Goal: Navigation & Orientation: Find specific page/section

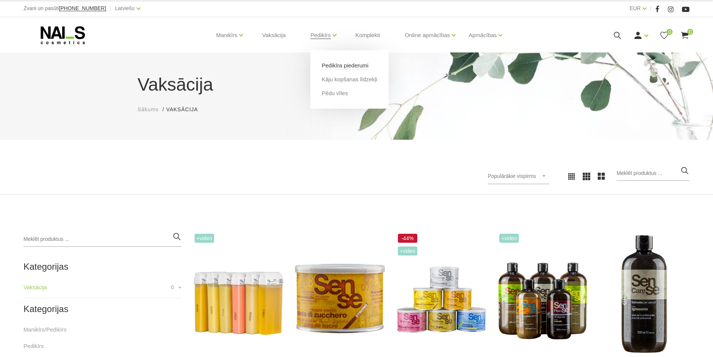
click at [333, 65] on link "Pedikīra piederumi" at bounding box center [344, 65] width 47 height 8
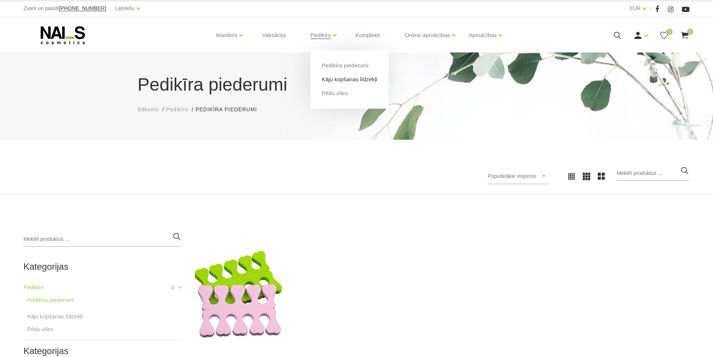
click at [337, 79] on link "Kāju kopšanas līdzekļi" at bounding box center [348, 79] width 55 height 8
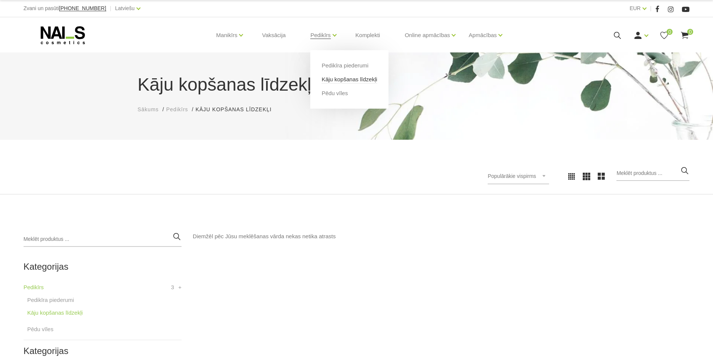
click at [337, 79] on link "Kāju kopšanas līdzekļi" at bounding box center [348, 79] width 55 height 8
click at [320, 35] on link "Pedikīrs" at bounding box center [320, 35] width 20 height 30
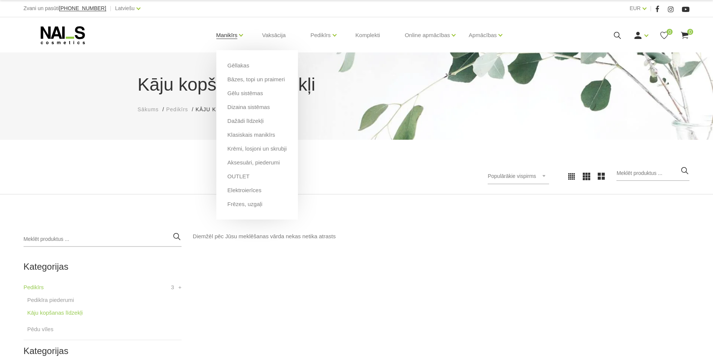
click at [229, 34] on link "Manikīrs" at bounding box center [226, 35] width 21 height 30
click at [252, 68] on li "Gēllakas" at bounding box center [257, 68] width 59 height 14
click at [239, 66] on link "Gēllakas" at bounding box center [239, 65] width 22 height 8
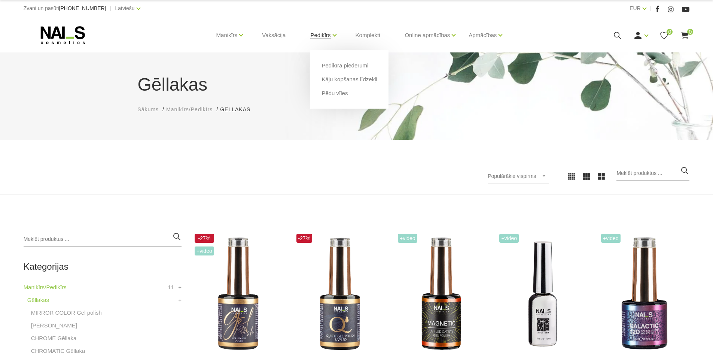
click at [317, 34] on link "Pedikīrs" at bounding box center [320, 35] width 20 height 30
click at [350, 84] on li "Kāju kopšanas līdzekļi" at bounding box center [348, 82] width 55 height 14
click at [350, 81] on link "Kāju kopšanas līdzekļi" at bounding box center [348, 79] width 55 height 8
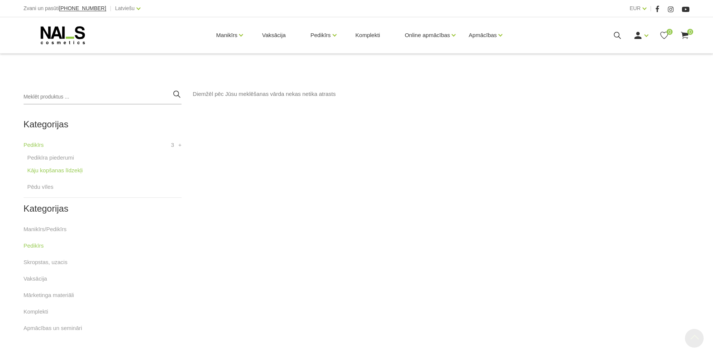
scroll to position [187, 0]
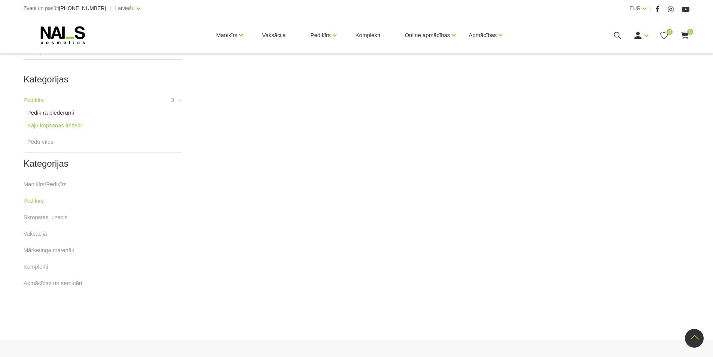
click at [45, 113] on link "Pedikīra piederumi" at bounding box center [50, 112] width 47 height 9
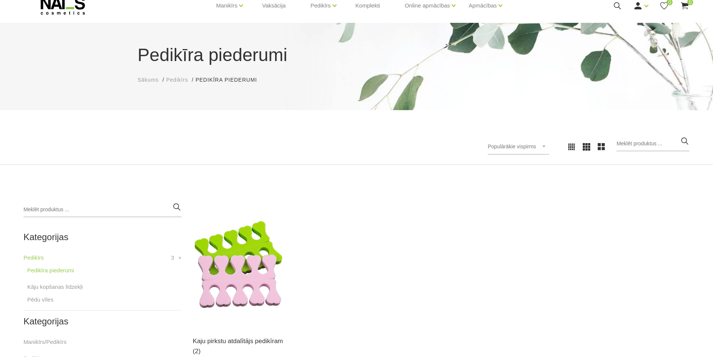
scroll to position [75, 0]
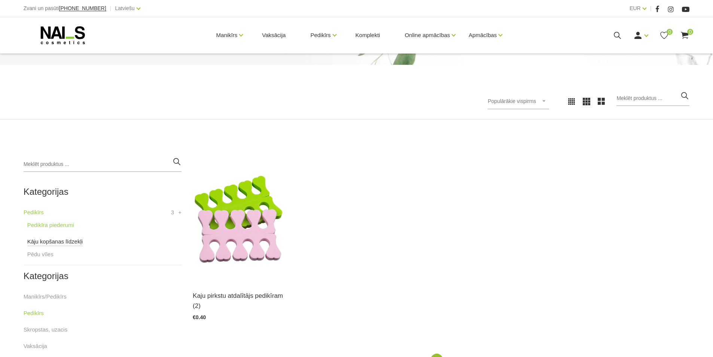
click at [52, 242] on link "Kāju kopšanas līdzekļi" at bounding box center [54, 241] width 55 height 9
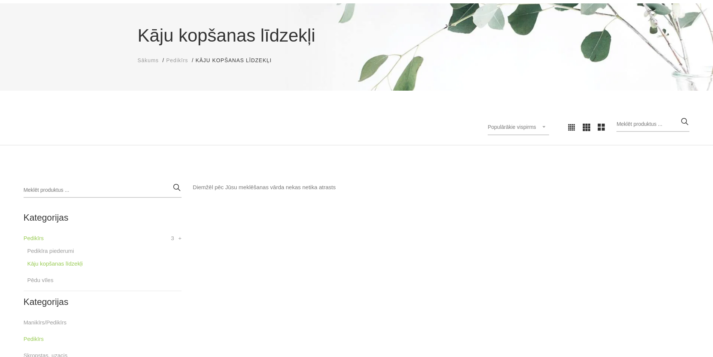
scroll to position [112, 0]
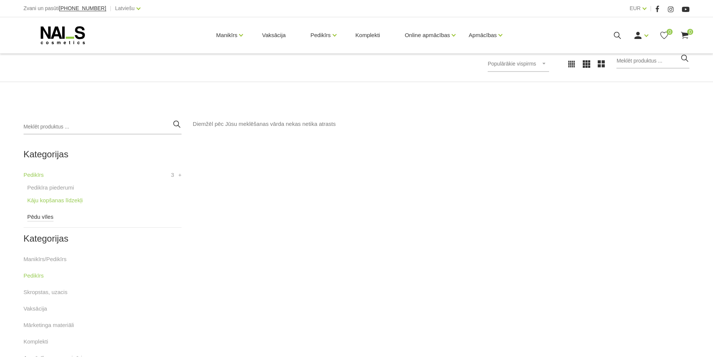
click at [45, 220] on link "Pēdu vīles" at bounding box center [40, 216] width 26 height 9
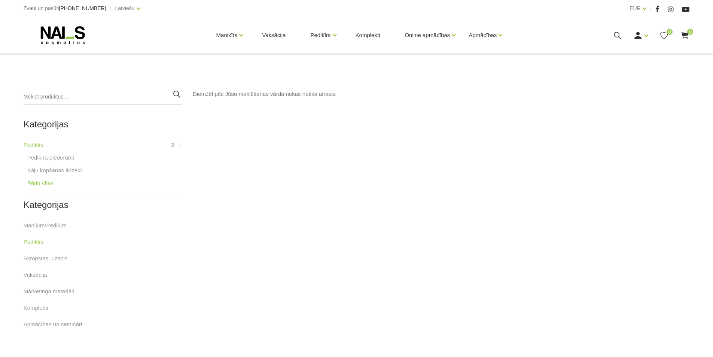
scroll to position [150, 0]
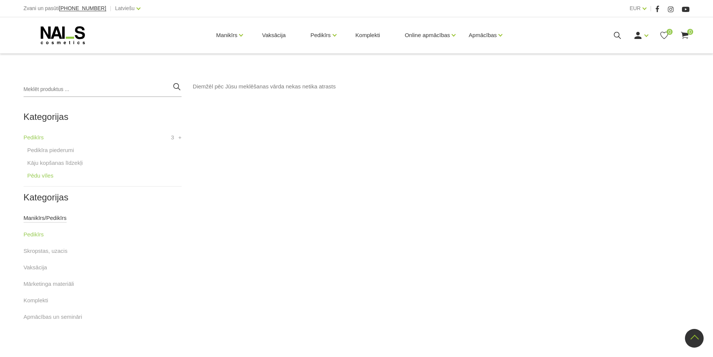
click at [48, 219] on link "Manikīrs/Pedikīrs" at bounding box center [45, 217] width 43 height 9
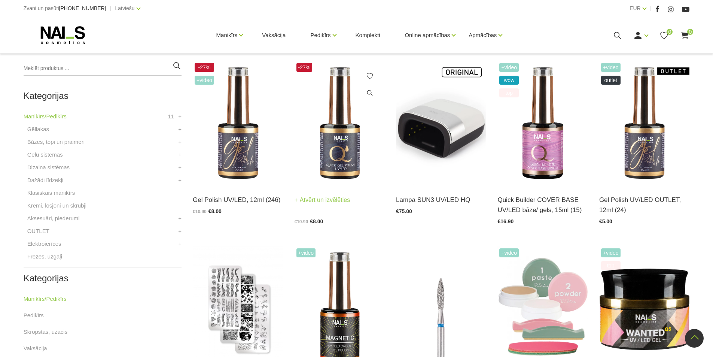
scroll to position [112, 0]
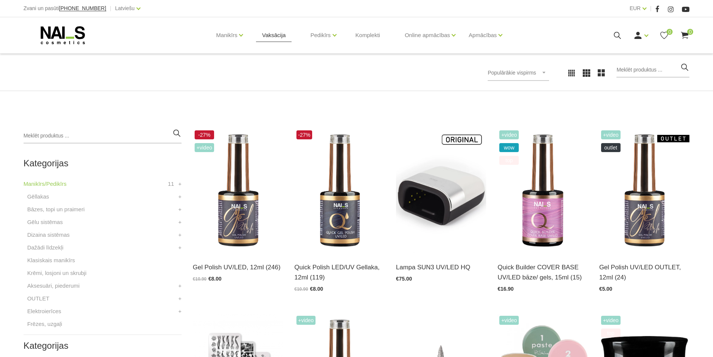
click at [272, 35] on link "Vaksācija" at bounding box center [274, 35] width 36 height 36
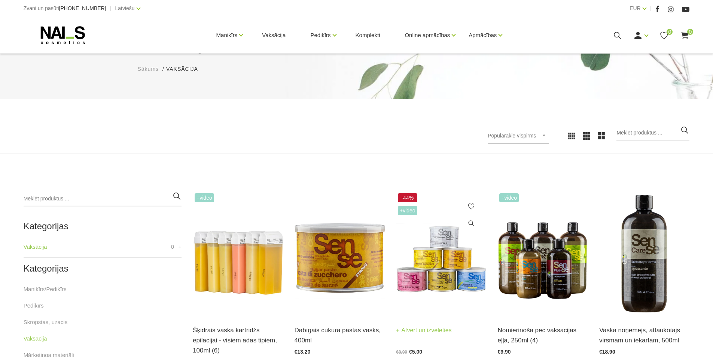
scroll to position [112, 0]
